Goal: Navigation & Orientation: Understand site structure

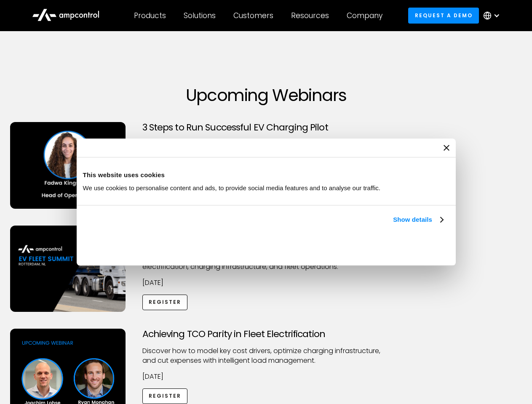
click at [393, 225] on link "Show details" at bounding box center [418, 220] width 50 height 10
click at [0, 0] on div "Necessary cookies help make a website usable by enabling basic functions like p…" at bounding box center [0, 0] width 0 height 0
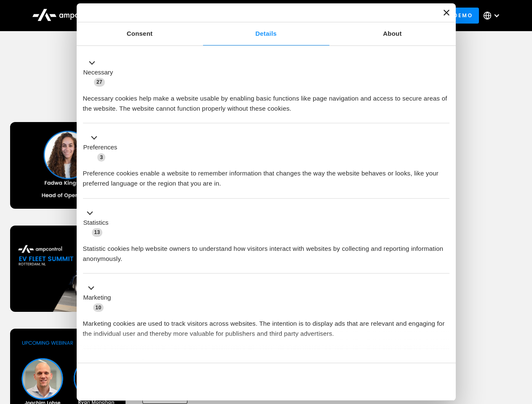
click at [523, 339] on div "Achieving TCO Parity in Fleet Electrification Discover how to model key cost dr…" at bounding box center [266, 395] width 529 height 132
click at [259, 16] on div "Customers" at bounding box center [253, 15] width 40 height 9
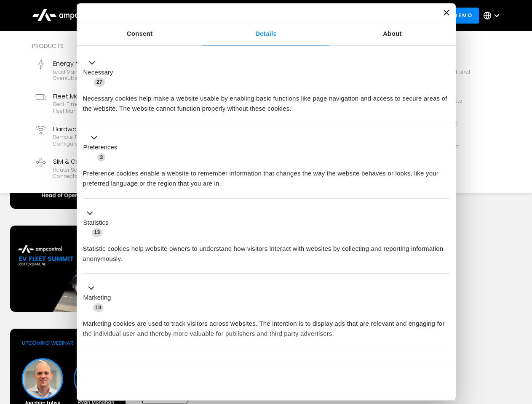
click at [150, 16] on div "Products" at bounding box center [150, 15] width 32 height 9
click at [200, 16] on div "Solutions" at bounding box center [200, 15] width 32 height 9
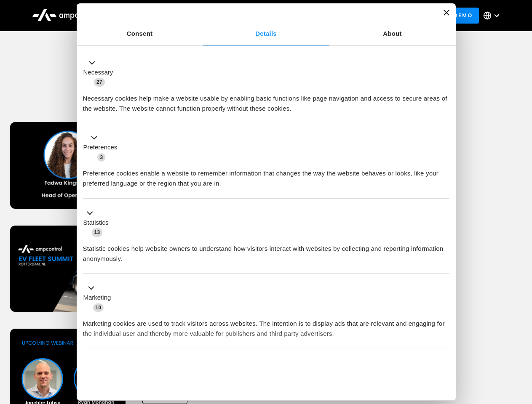
click at [255, 16] on div "Customers" at bounding box center [253, 15] width 40 height 9
click at [312, 16] on div "Resources" at bounding box center [310, 15] width 38 height 9
click at [367, 16] on div "Company" at bounding box center [365, 15] width 36 height 9
click at [494, 16] on div at bounding box center [496, 15] width 7 height 7
